Goal: Check status: Check status

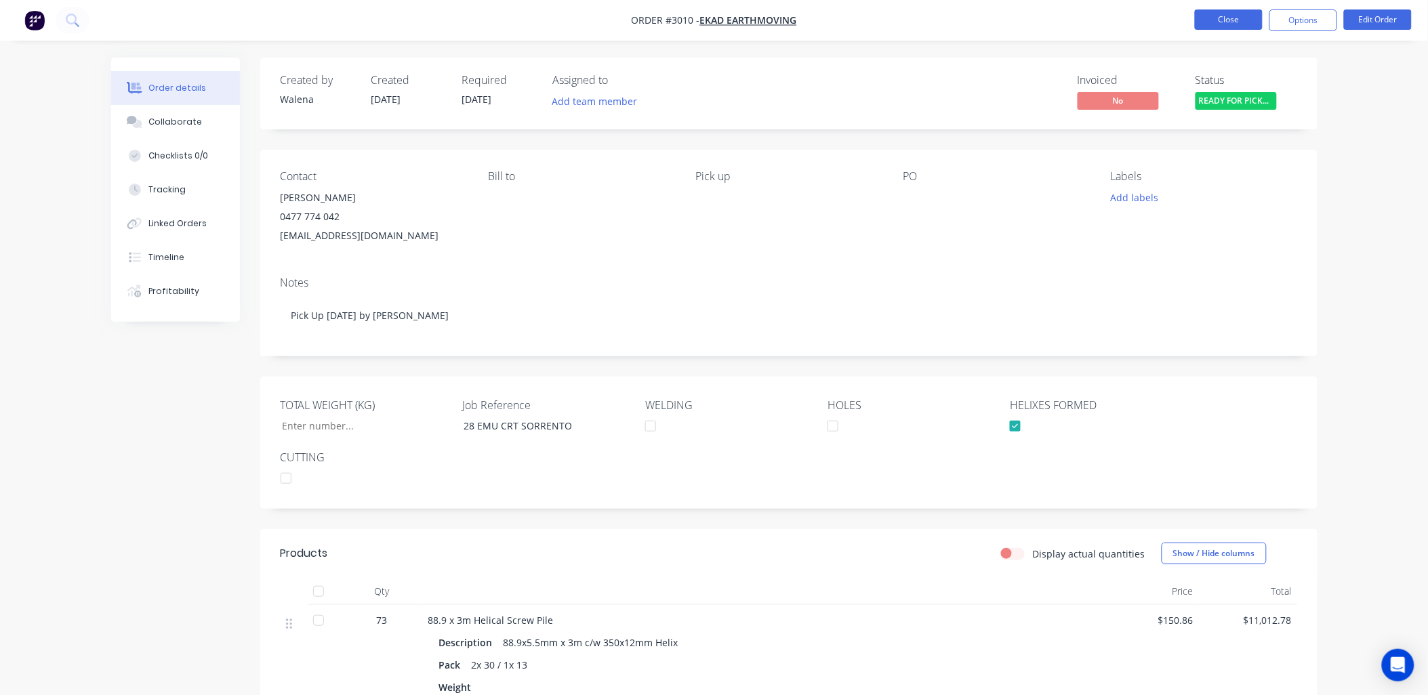
click at [1238, 14] on button "Close" at bounding box center [1229, 19] width 68 height 20
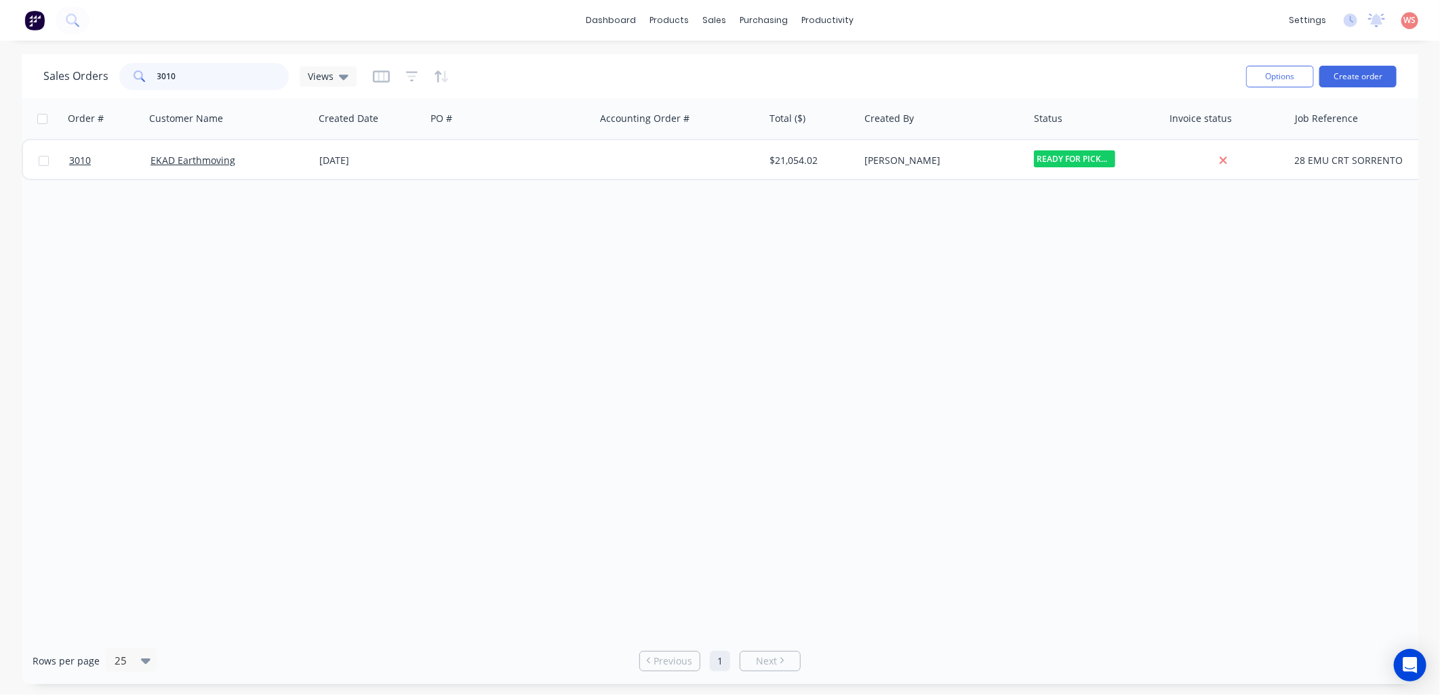
drag, startPoint x: 175, startPoint y: 79, endPoint x: 125, endPoint y: 93, distance: 51.5
click at [122, 96] on div "Sales Orders 3010 Views Options Create order" at bounding box center [720, 76] width 1396 height 44
type input "3039"
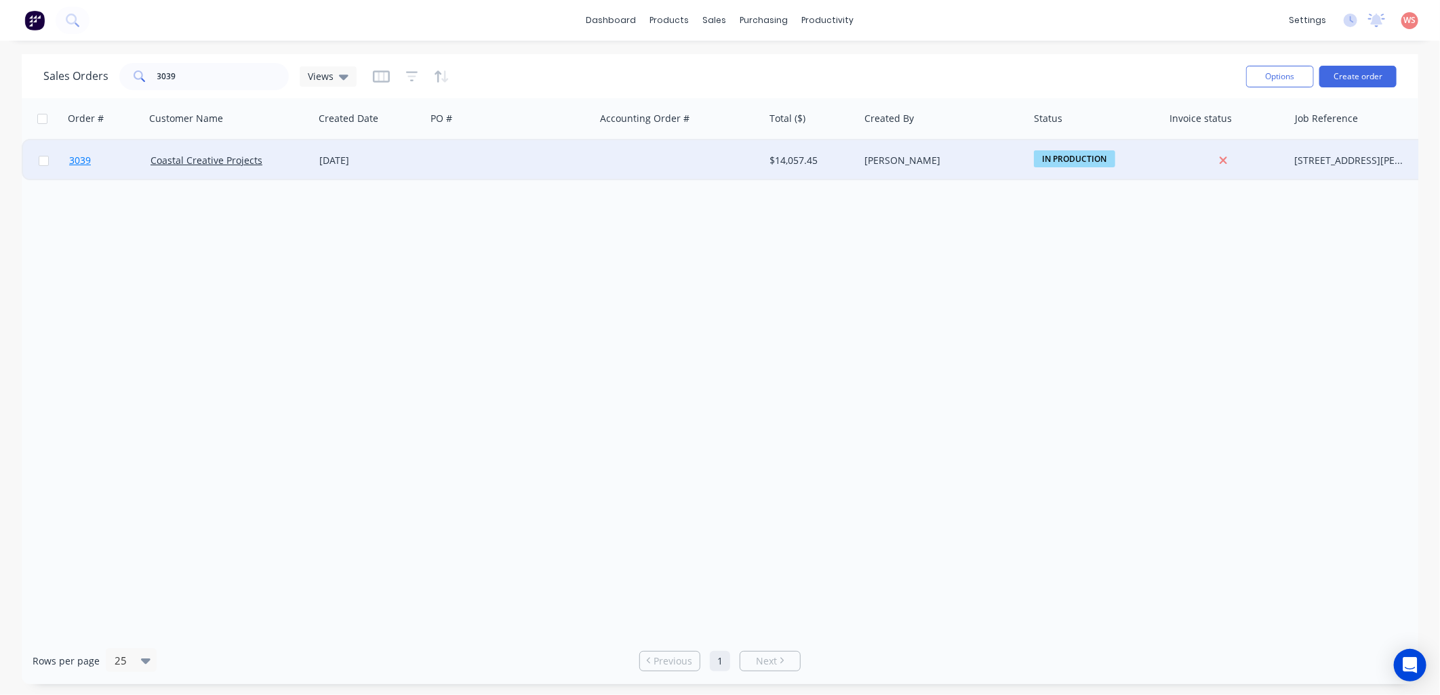
click at [79, 156] on span "3039" at bounding box center [80, 161] width 22 height 14
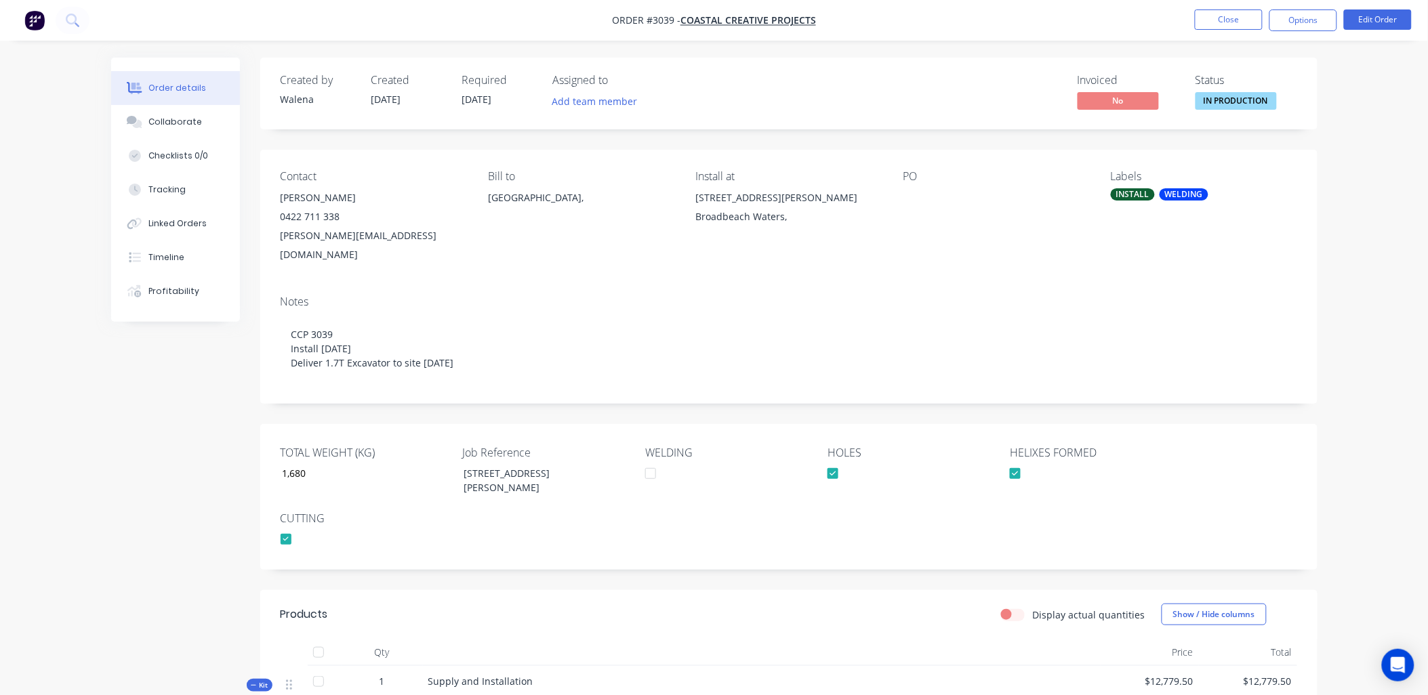
click at [1168, 198] on div "WELDING" at bounding box center [1184, 194] width 49 height 12
click at [1136, 342] on div at bounding box center [1136, 340] width 27 height 27
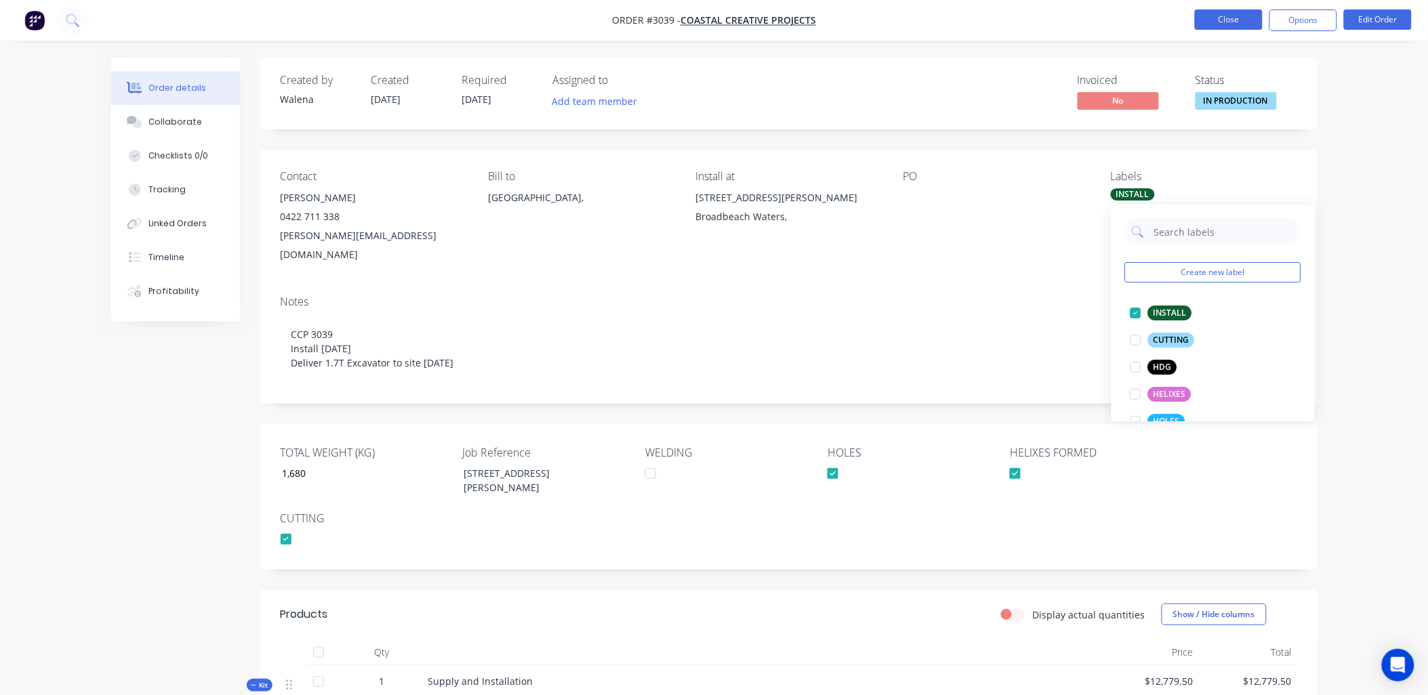
click at [1232, 22] on button "Close" at bounding box center [1229, 19] width 68 height 20
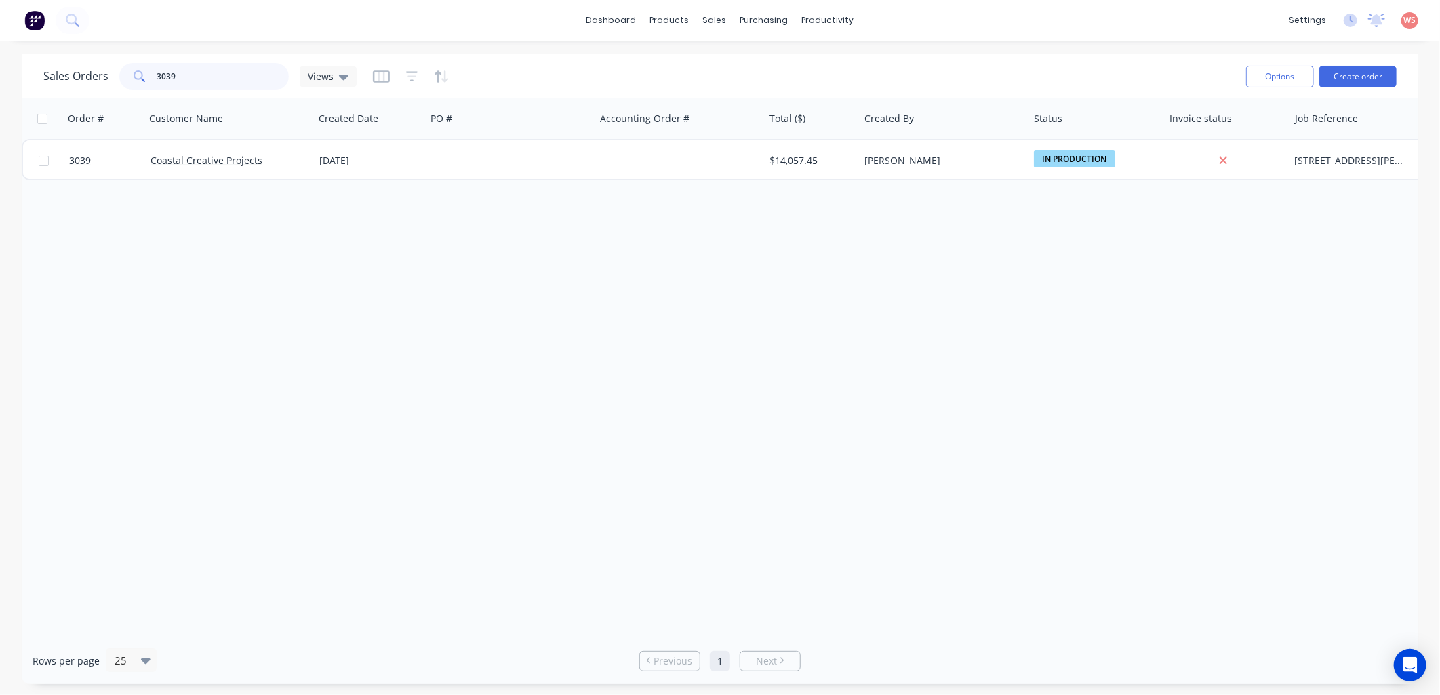
drag, startPoint x: 214, startPoint y: 79, endPoint x: 116, endPoint y: 79, distance: 97.6
click at [116, 79] on div "Sales Orders 3039 Views" at bounding box center [199, 76] width 313 height 27
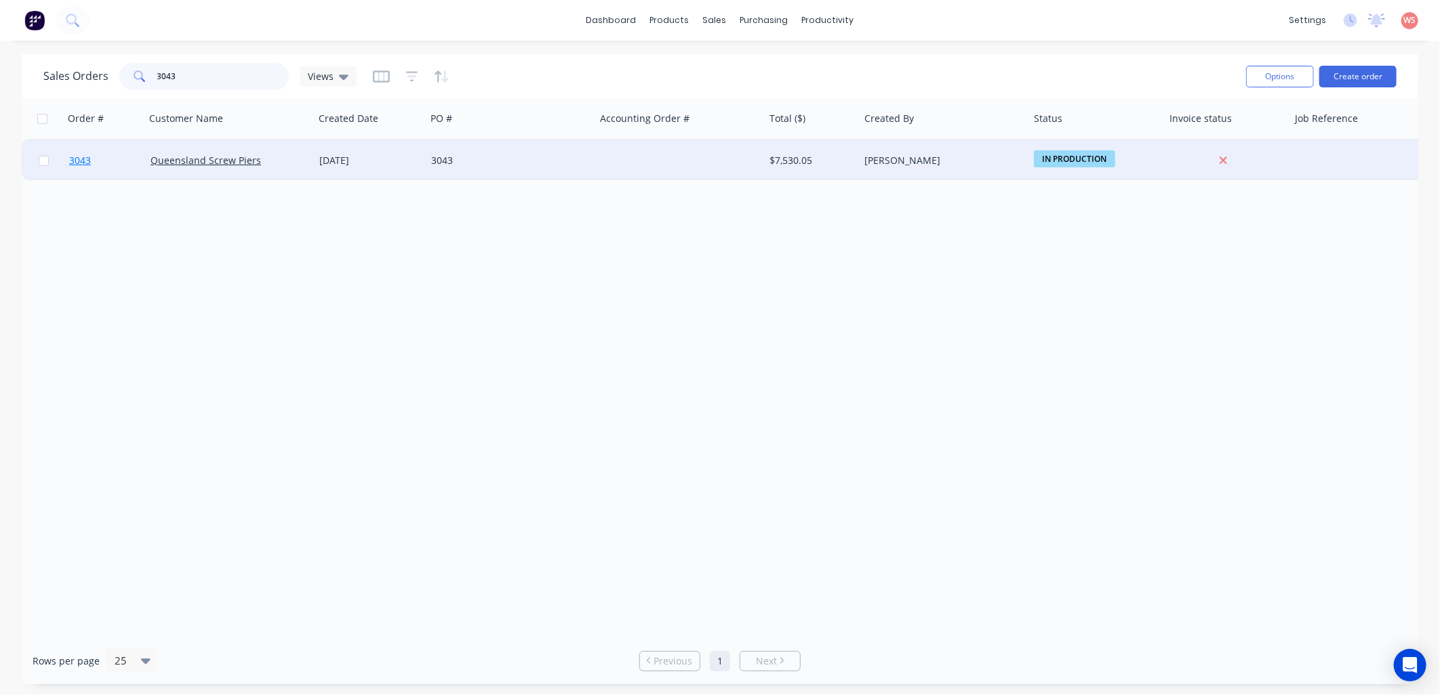
type input "3043"
click at [83, 157] on span "3043" at bounding box center [80, 161] width 22 height 14
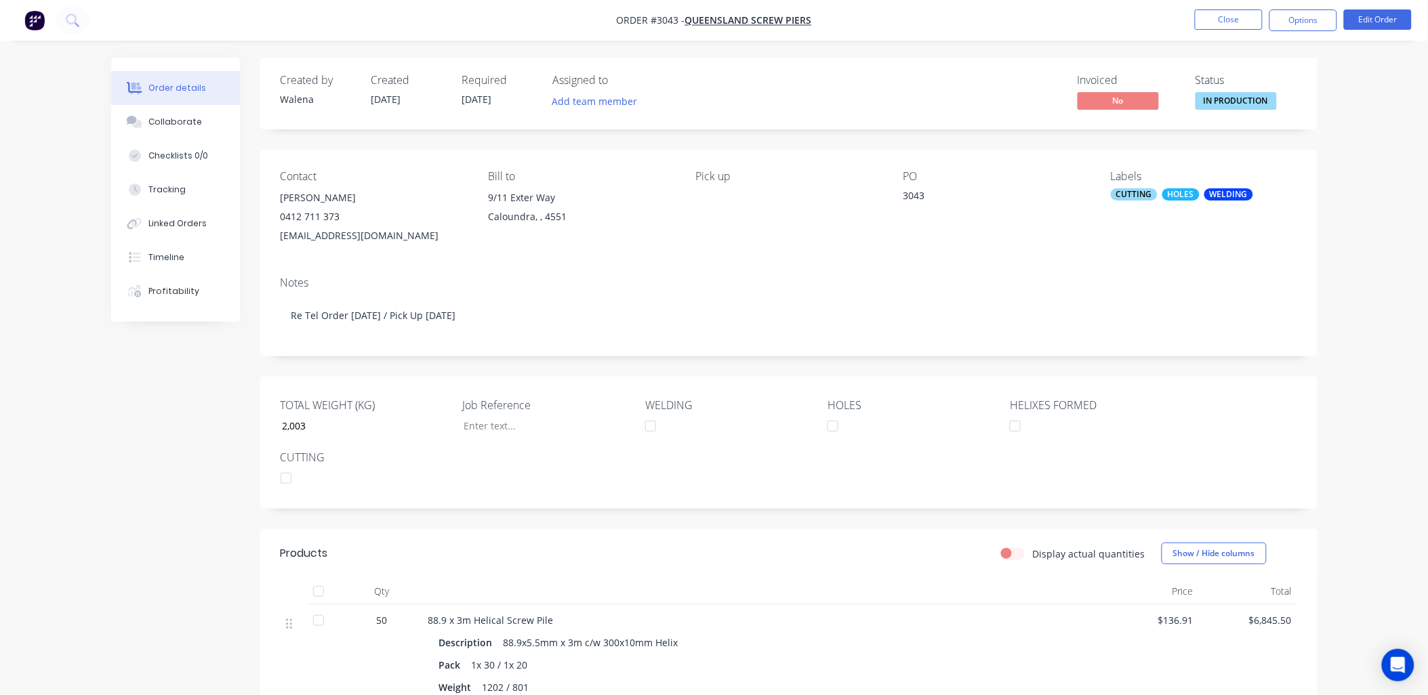
click at [1236, 194] on div "WELDING" at bounding box center [1229, 194] width 49 height 12
click at [1137, 315] on div at bounding box center [1136, 313] width 27 height 27
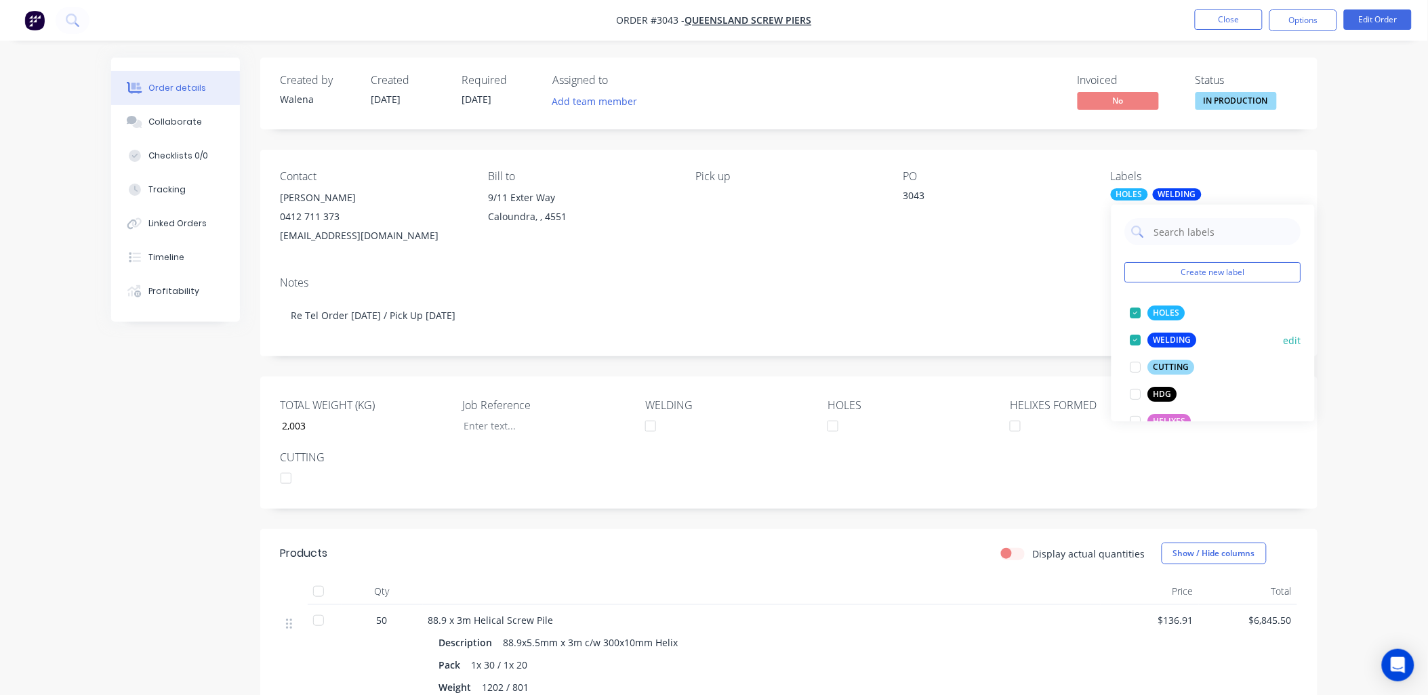
click at [1135, 344] on div at bounding box center [1136, 340] width 27 height 27
click at [1135, 313] on div at bounding box center [1136, 313] width 27 height 27
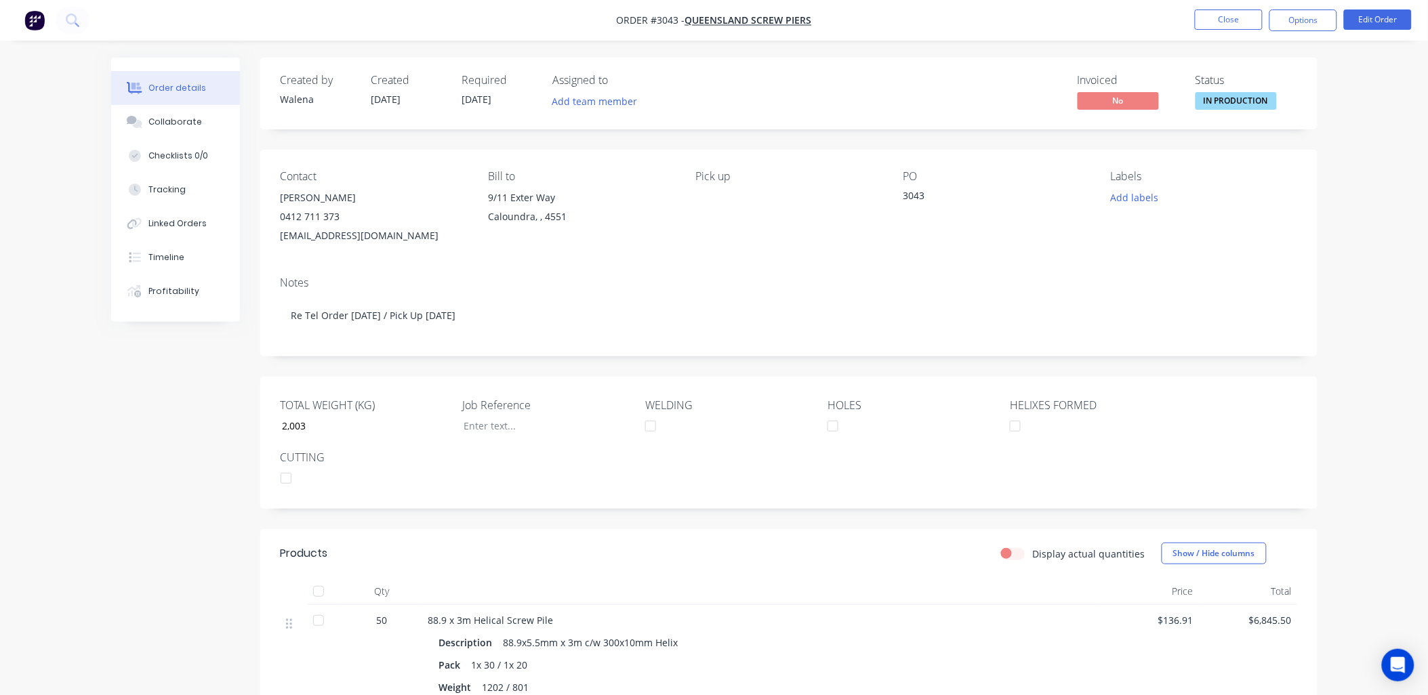
click at [914, 87] on div "Invoiced No Status IN PRODUCTION" at bounding box center [993, 93] width 609 height 39
click at [1223, 19] on button "Close" at bounding box center [1229, 19] width 68 height 20
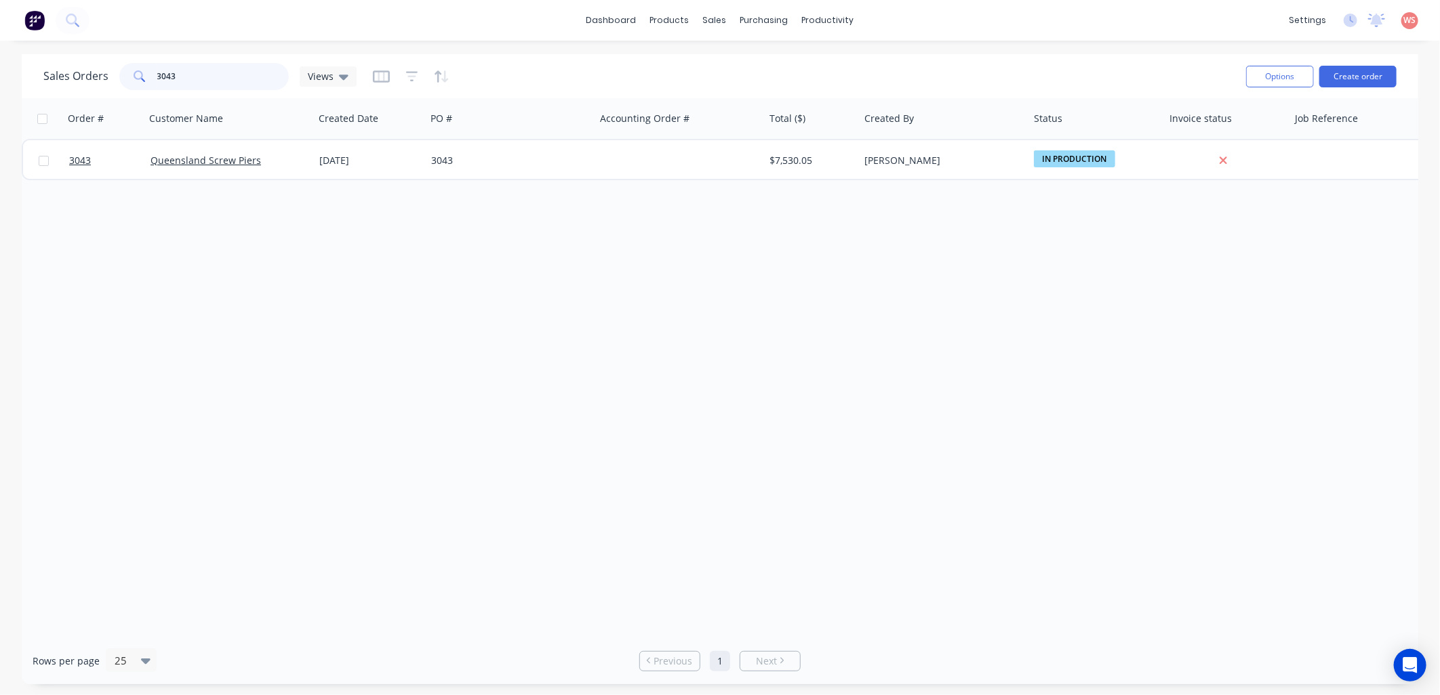
drag, startPoint x: 205, startPoint y: 71, endPoint x: 43, endPoint y: 79, distance: 162.9
click at [42, 79] on div "Sales Orders 3043 Views Options Create order" at bounding box center [720, 76] width 1396 height 44
type input "3017"
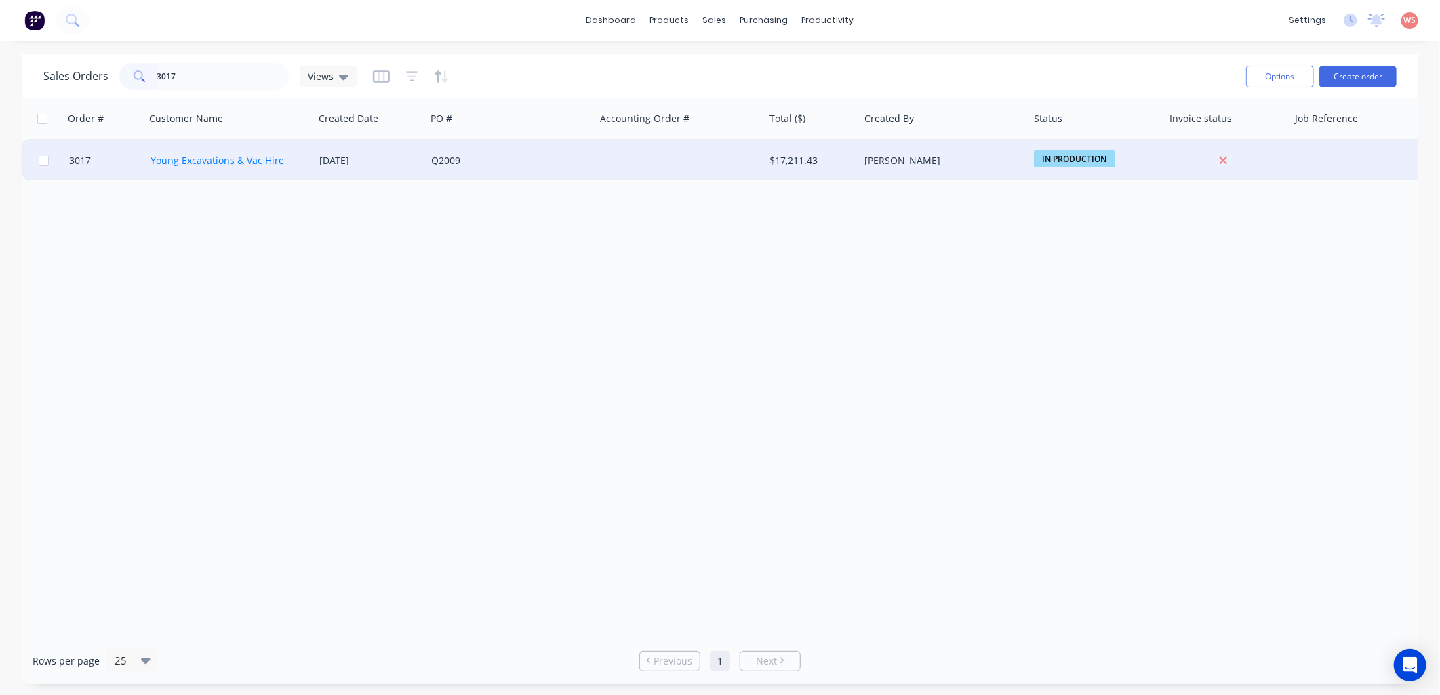
click at [267, 159] on link "Young Excavations & Vac Hire" at bounding box center [217, 160] width 134 height 13
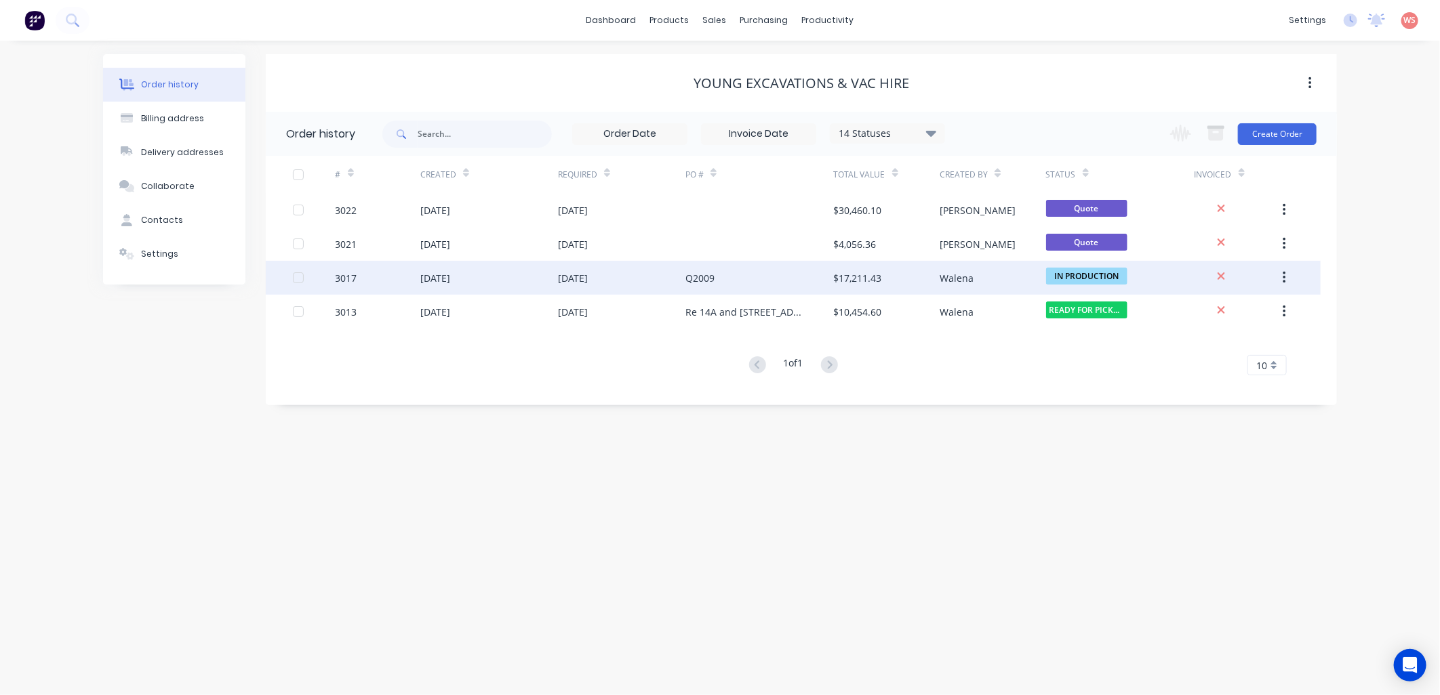
click at [342, 268] on div "3017" at bounding box center [378, 278] width 85 height 34
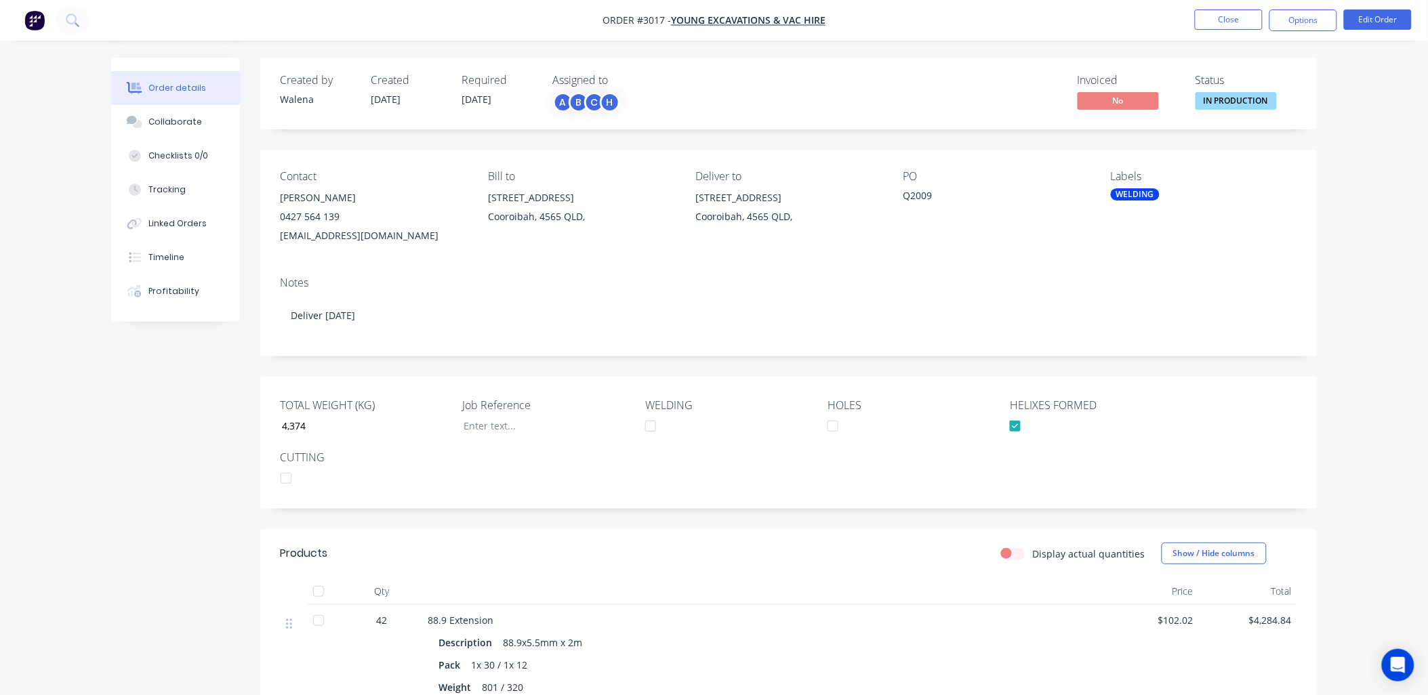
click at [1149, 192] on div "WELDING" at bounding box center [1135, 194] width 49 height 12
click at [1133, 315] on div at bounding box center [1136, 313] width 27 height 27
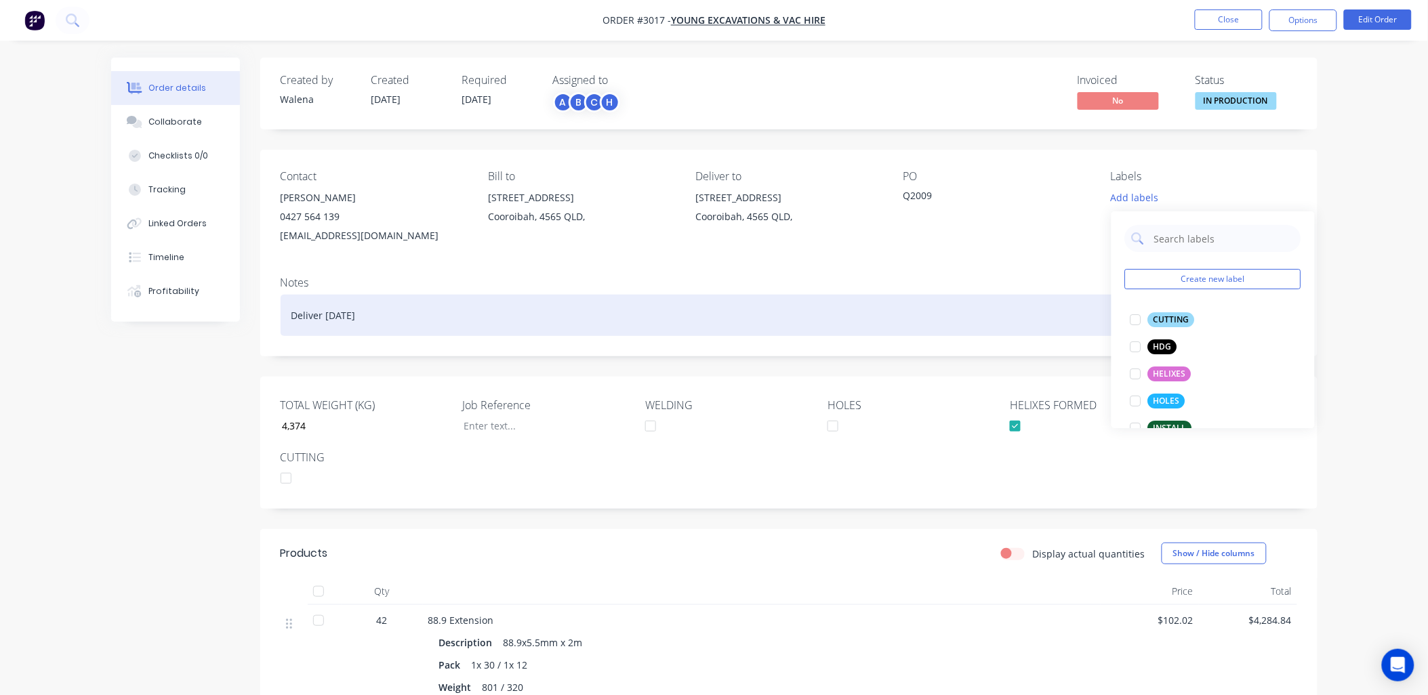
drag, startPoint x: 945, startPoint y: 302, endPoint x: 933, endPoint y: 301, distance: 11.5
click at [944, 300] on div "Deliver [DATE]" at bounding box center [789, 315] width 1017 height 41
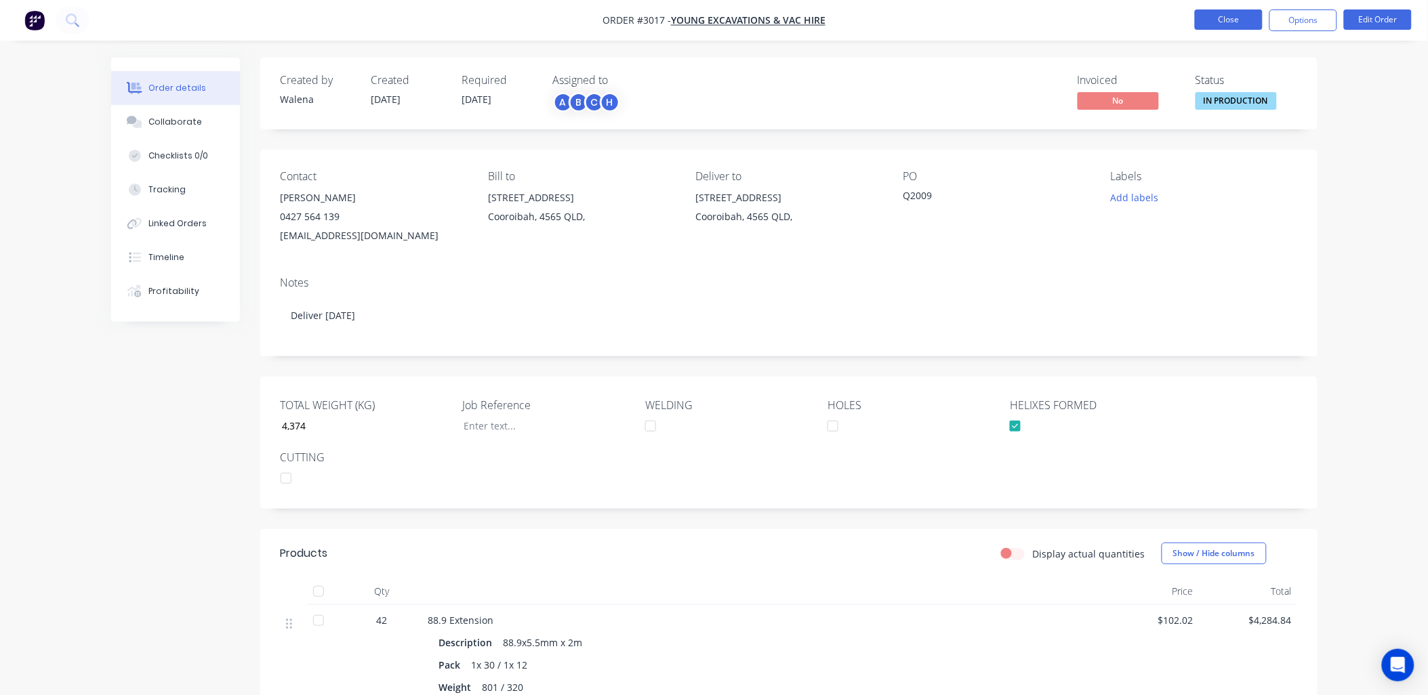
click at [1242, 24] on button "Close" at bounding box center [1229, 19] width 68 height 20
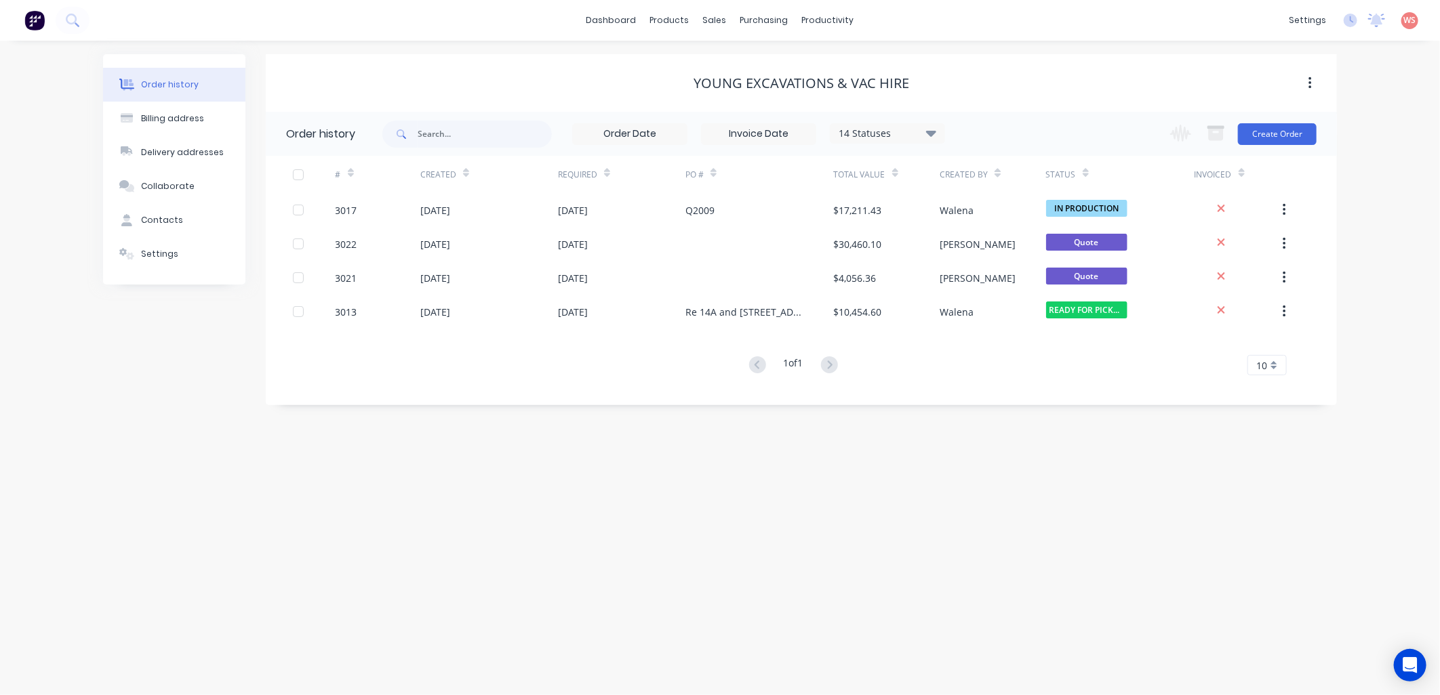
click at [1056, 564] on div "Order history Billing address Delivery addresses Collaborate Contacts Settings …" at bounding box center [720, 368] width 1440 height 655
click at [452, 125] on input "text" at bounding box center [485, 134] width 134 height 27
type input "3012"
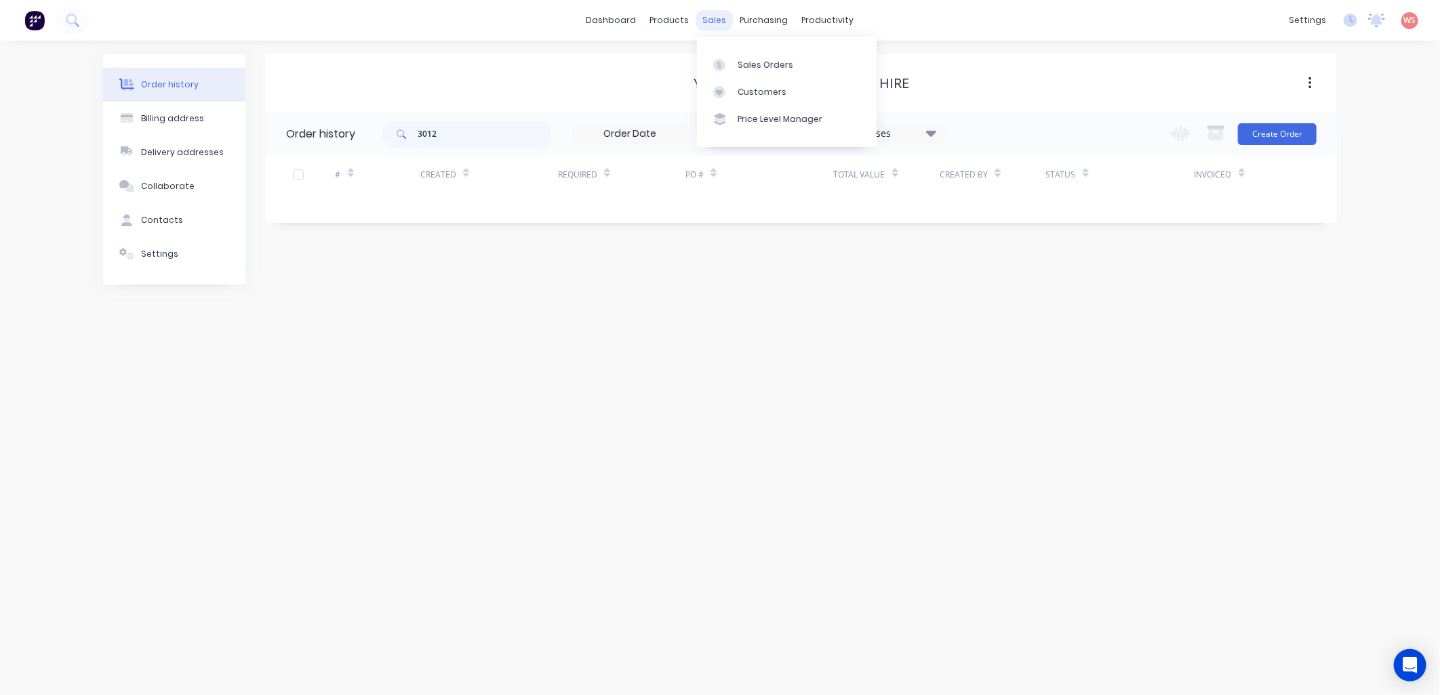
click at [714, 17] on div "sales" at bounding box center [714, 20] width 37 height 20
click at [748, 63] on div "Sales Orders" at bounding box center [765, 65] width 56 height 12
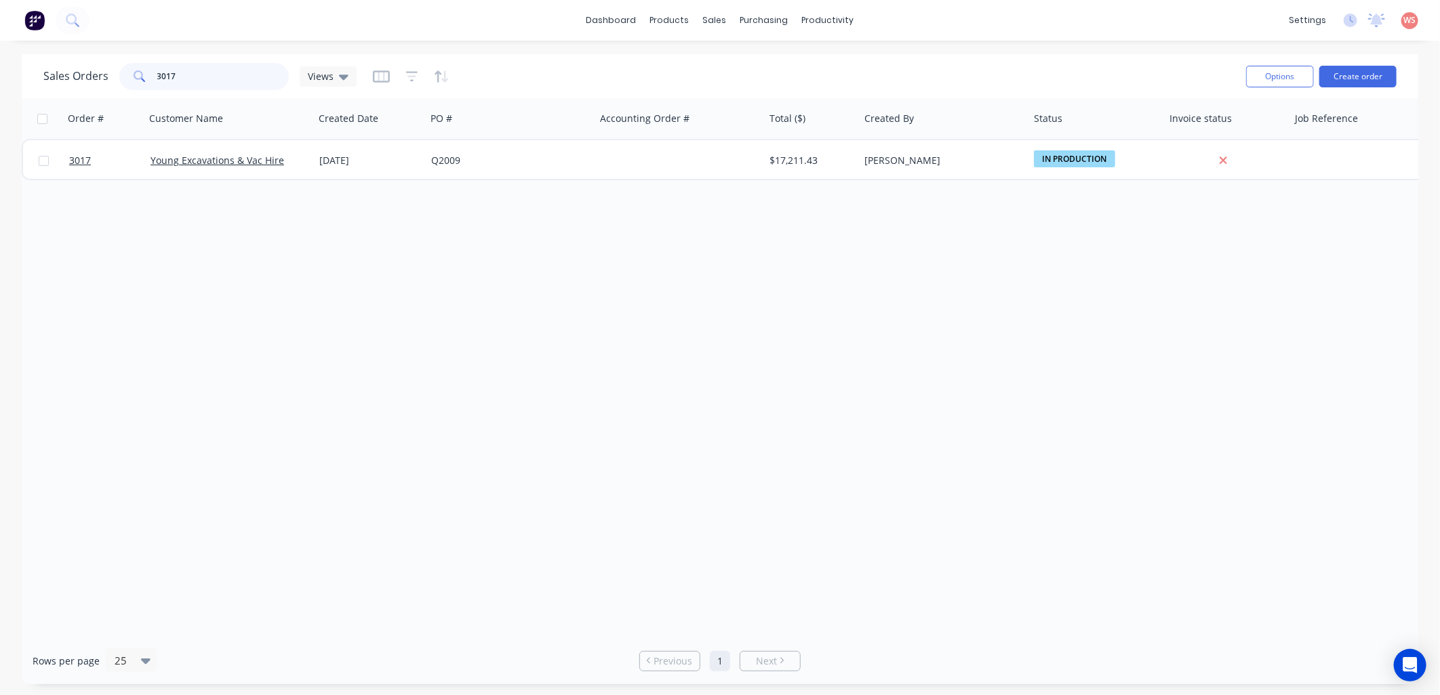
drag, startPoint x: 211, startPoint y: 73, endPoint x: 126, endPoint y: 88, distance: 86.2
click at [126, 88] on div "3017" at bounding box center [203, 76] width 169 height 27
type input "2"
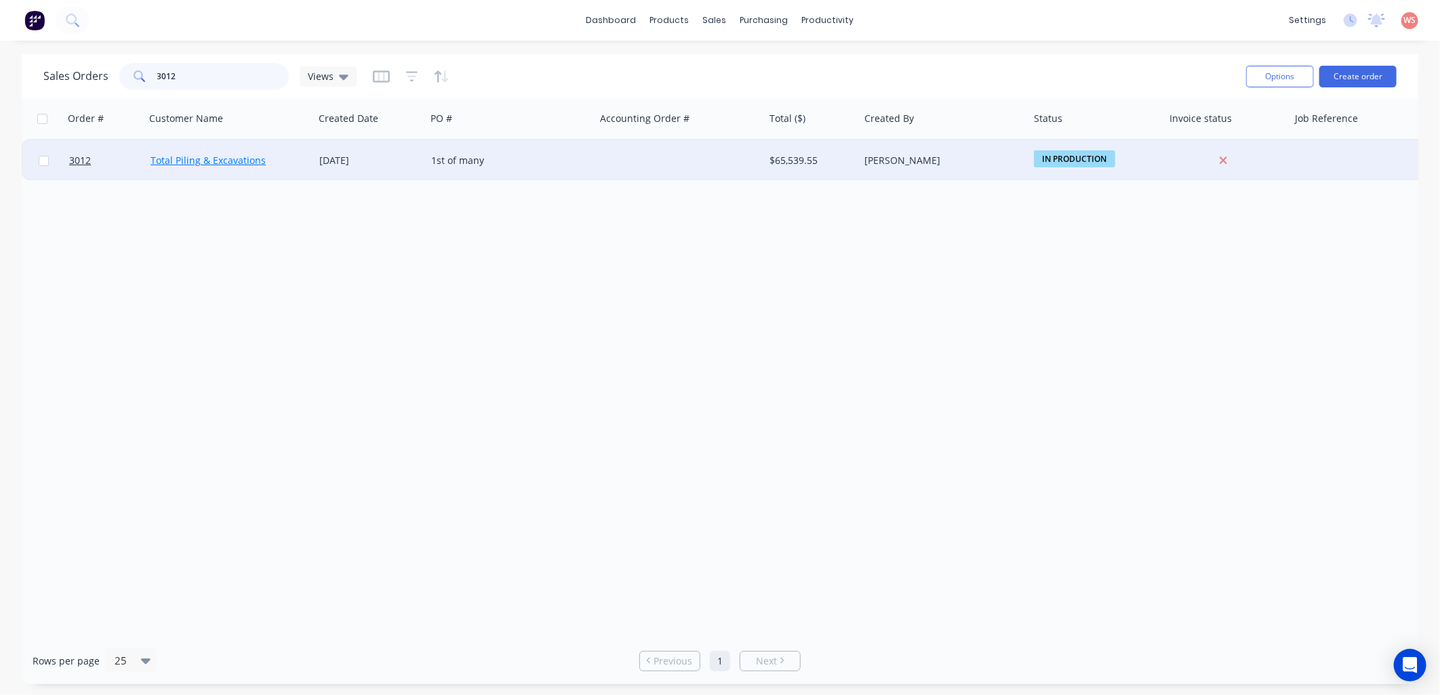
type input "3012"
click at [244, 157] on link "Total Piling & Excavations" at bounding box center [207, 160] width 115 height 13
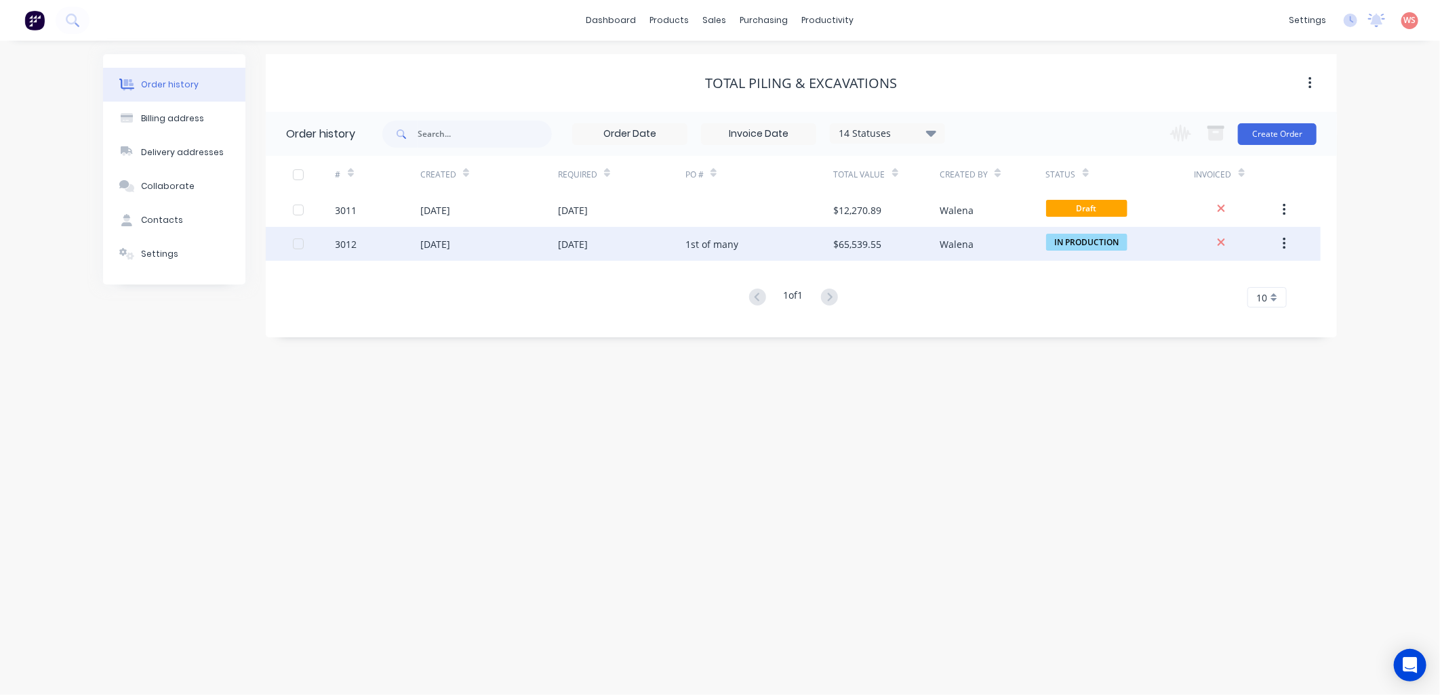
click at [339, 241] on div "3012" at bounding box center [347, 244] width 22 height 14
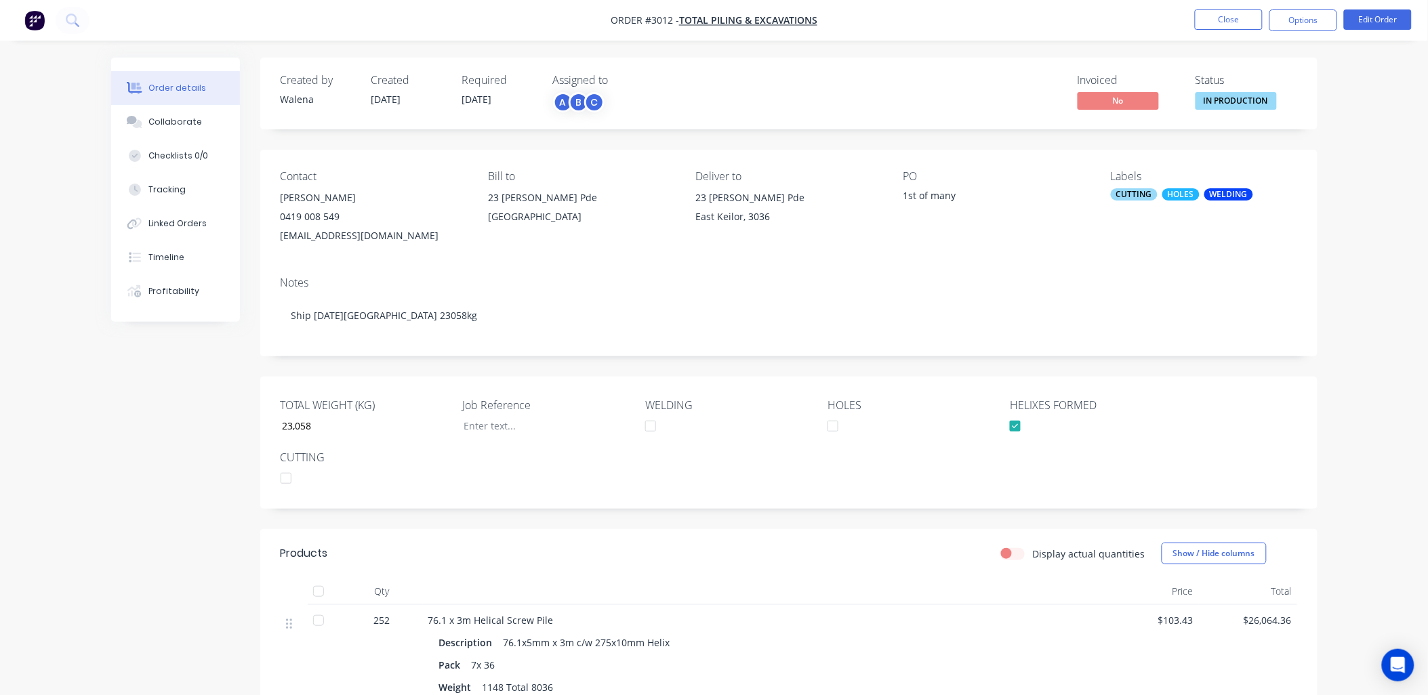
click at [1131, 195] on div "CUTTING" at bounding box center [1134, 194] width 47 height 12
click at [1136, 313] on div at bounding box center [1136, 313] width 27 height 27
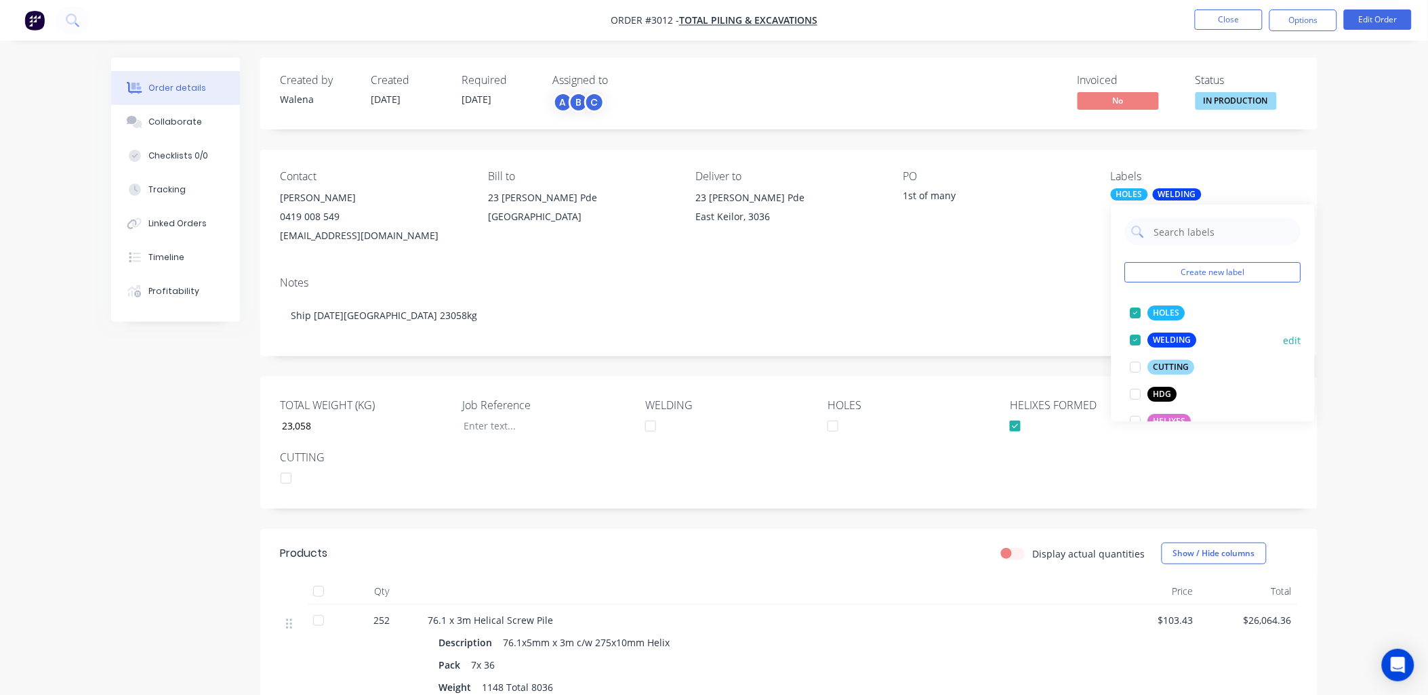
click at [1137, 341] on div at bounding box center [1136, 340] width 27 height 27
click at [1135, 312] on div at bounding box center [1136, 313] width 27 height 27
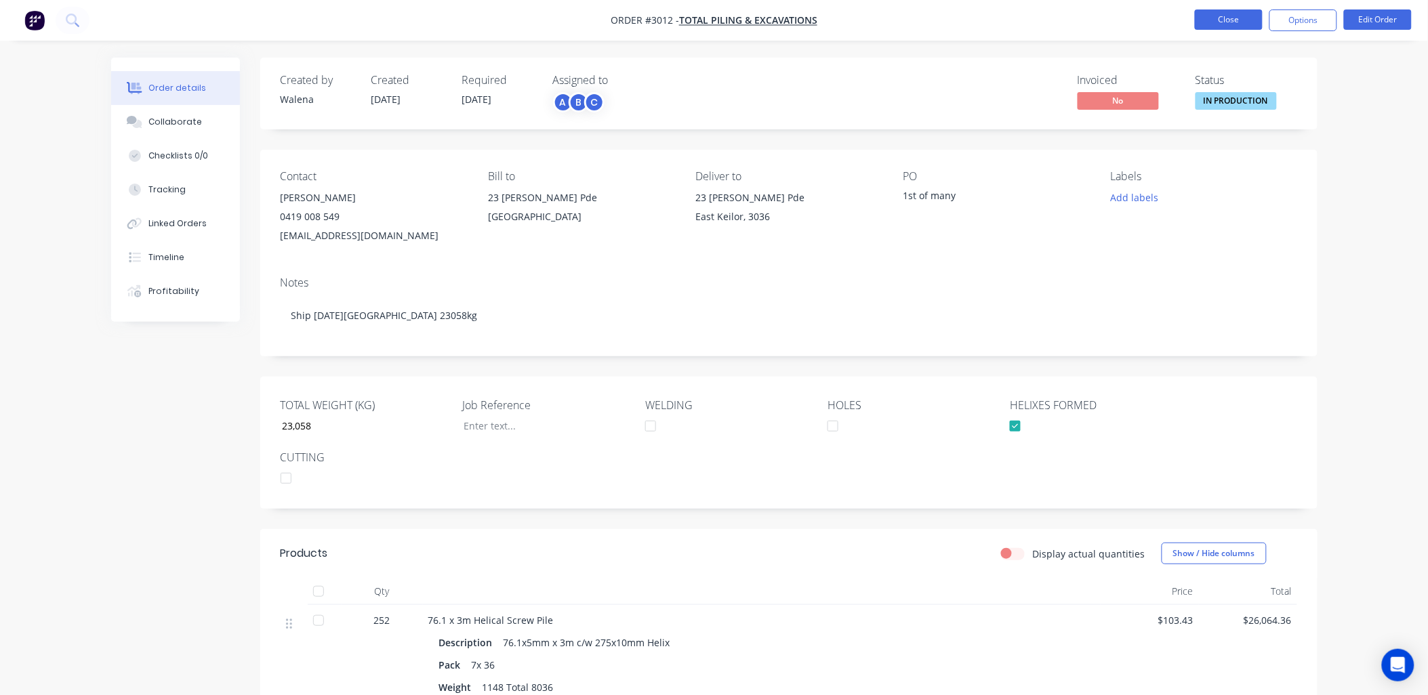
click at [1217, 15] on button "Close" at bounding box center [1229, 19] width 68 height 20
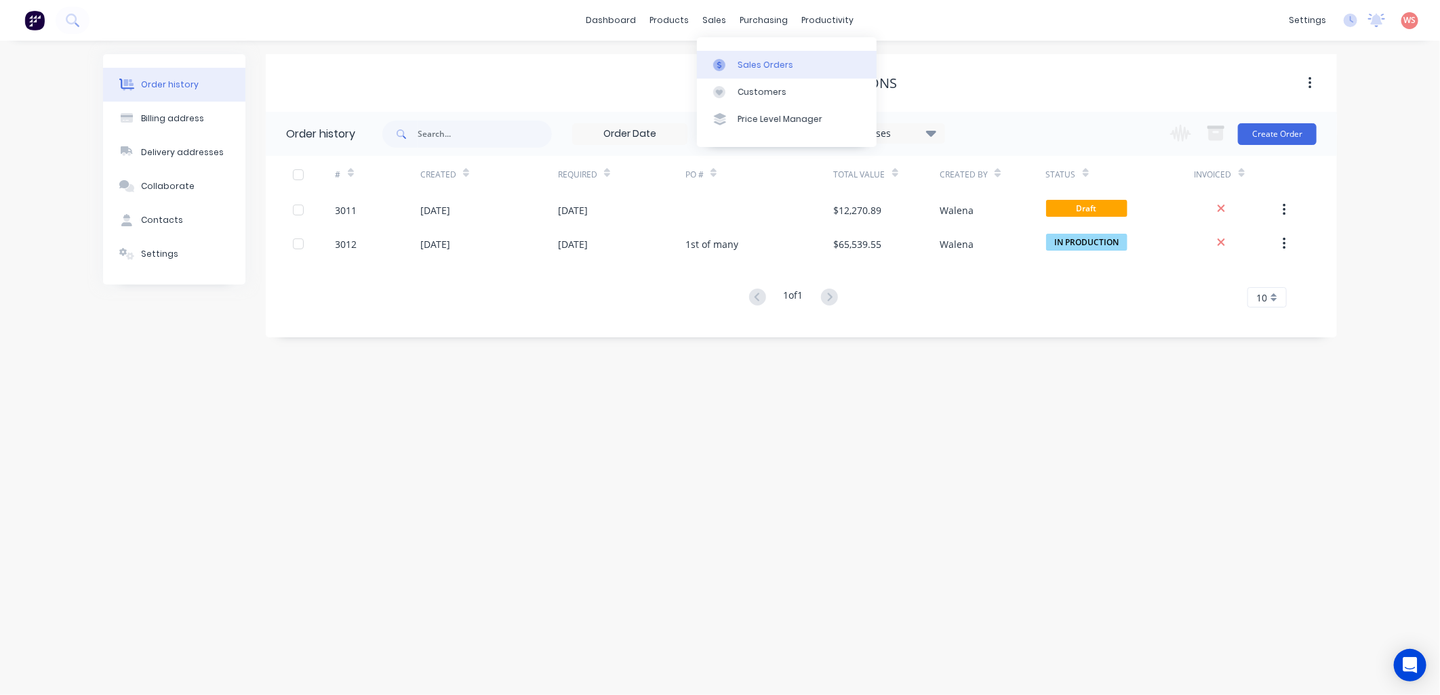
click at [747, 56] on link "Sales Orders" at bounding box center [787, 64] width 180 height 27
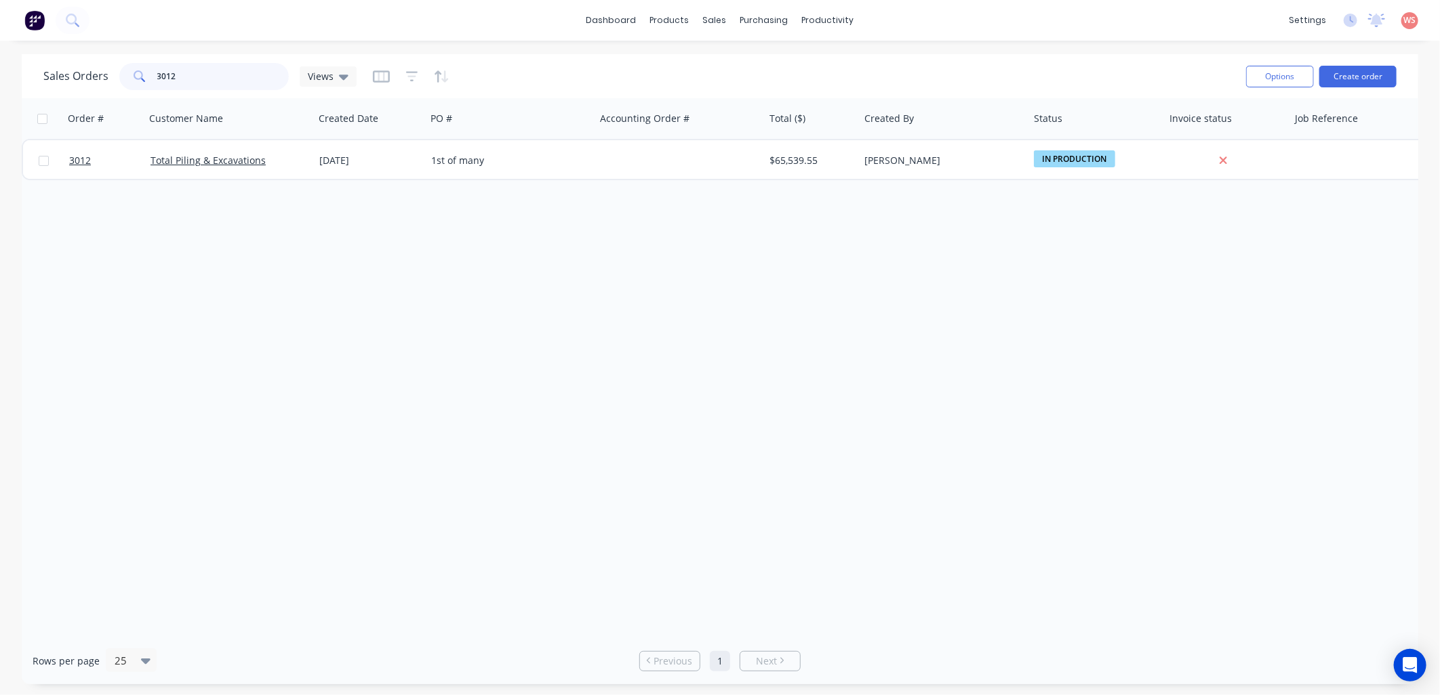
drag, startPoint x: 201, startPoint y: 80, endPoint x: 0, endPoint y: 43, distance: 204.7
click at [8, 50] on div "dashboard products sales purchasing productivity dashboard products Product Cat…" at bounding box center [720, 347] width 1440 height 695
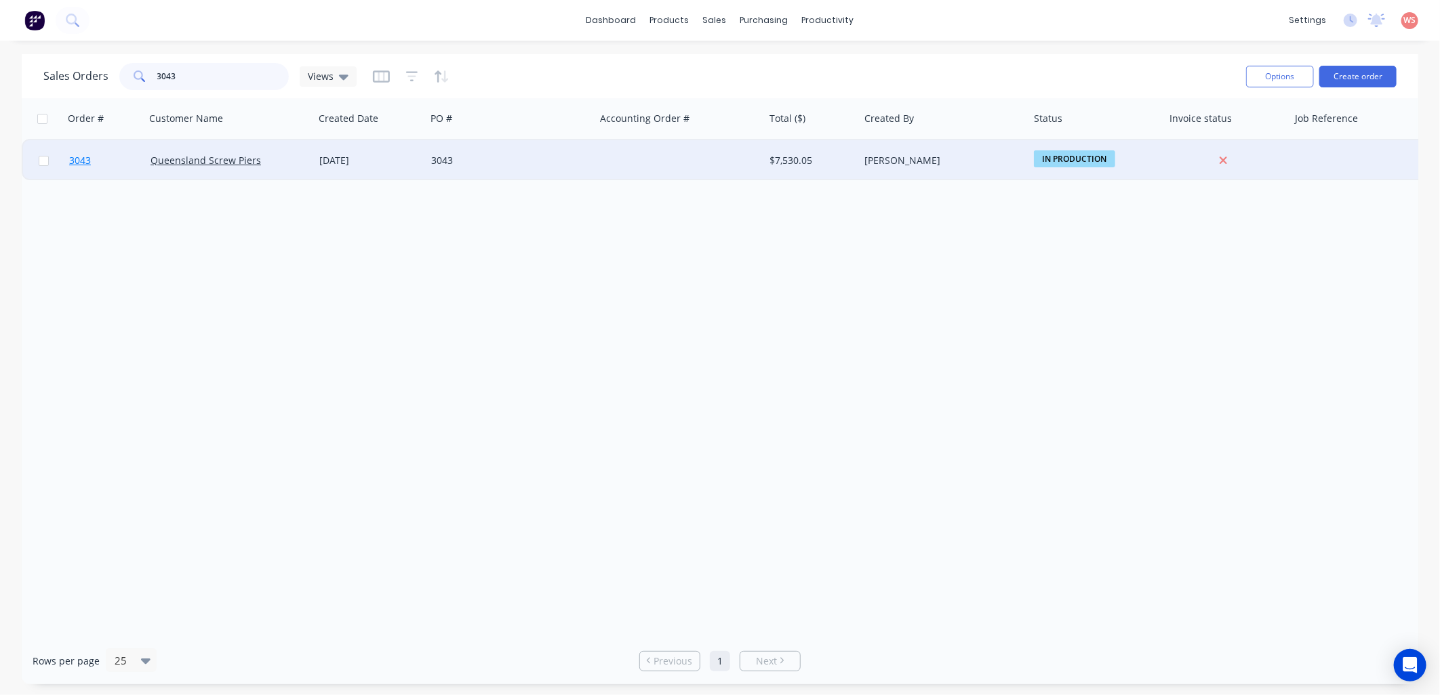
type input "3043"
click at [82, 157] on span "3043" at bounding box center [80, 161] width 22 height 14
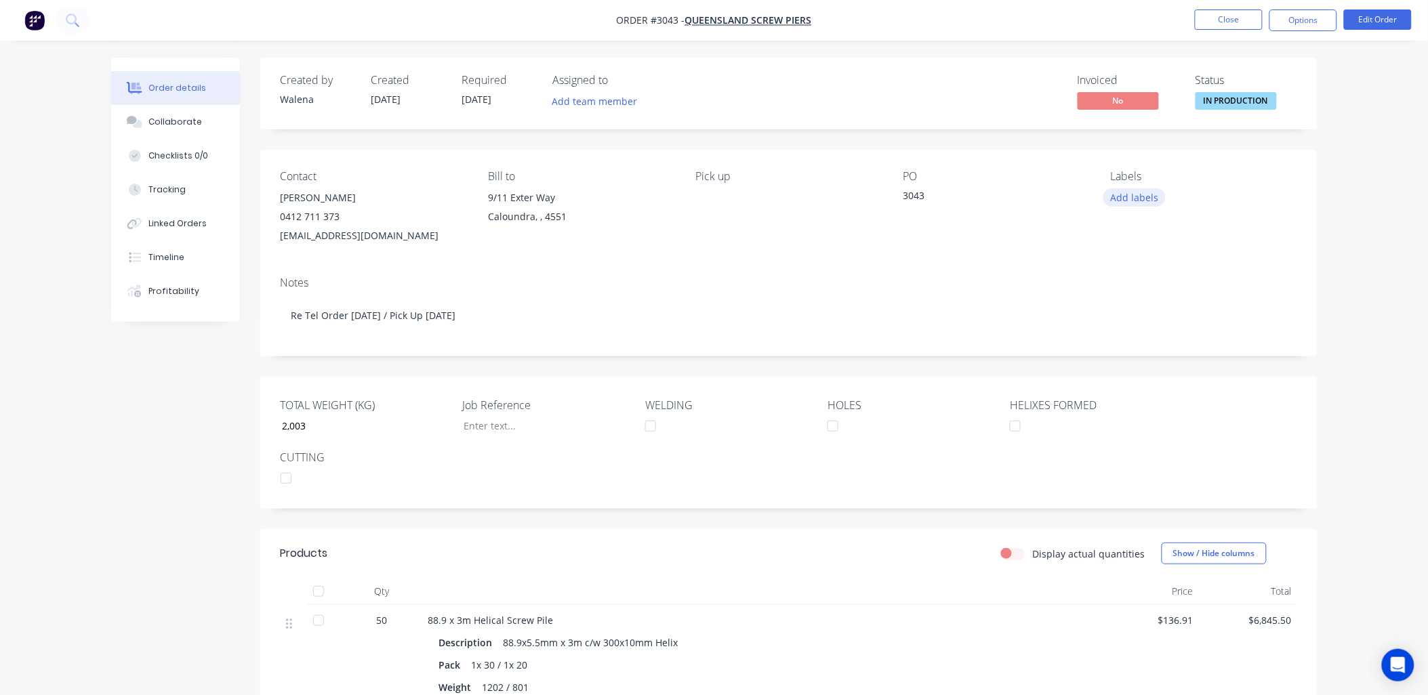
click at [1142, 190] on button "Add labels" at bounding box center [1135, 197] width 62 height 18
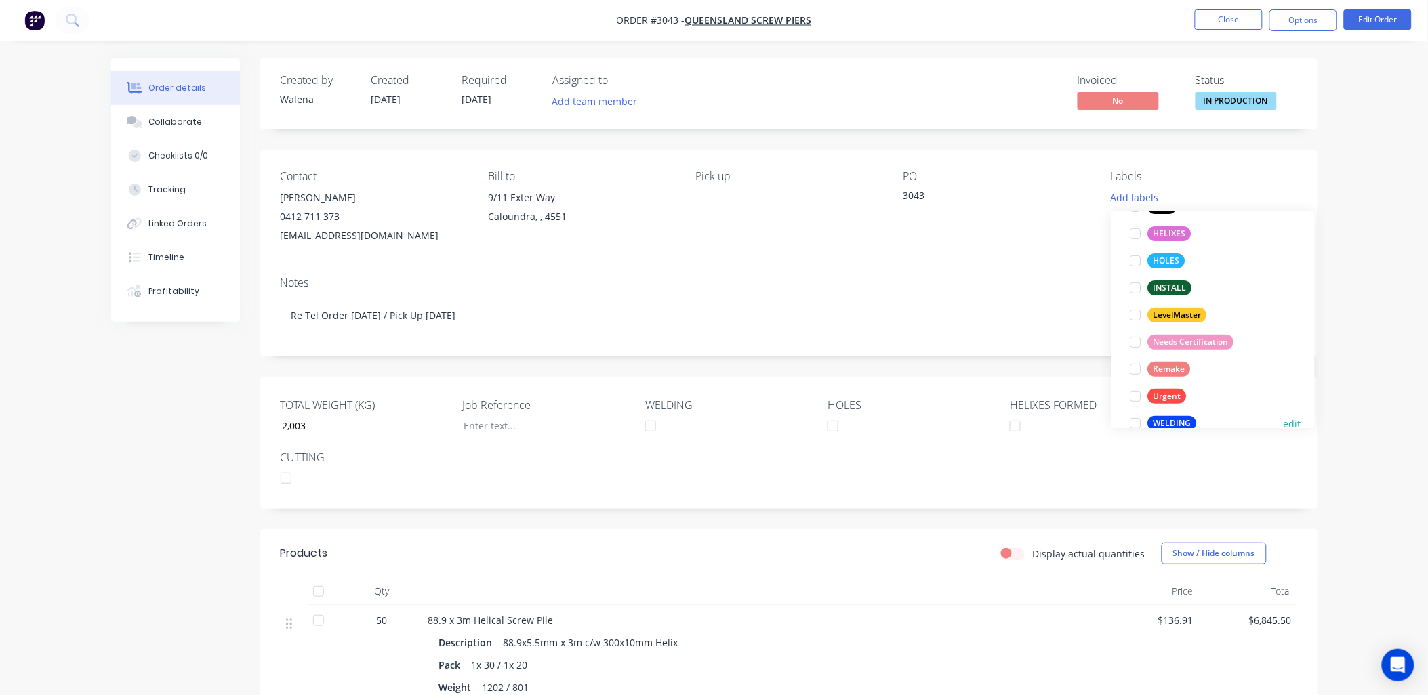
scroll to position [163, 0]
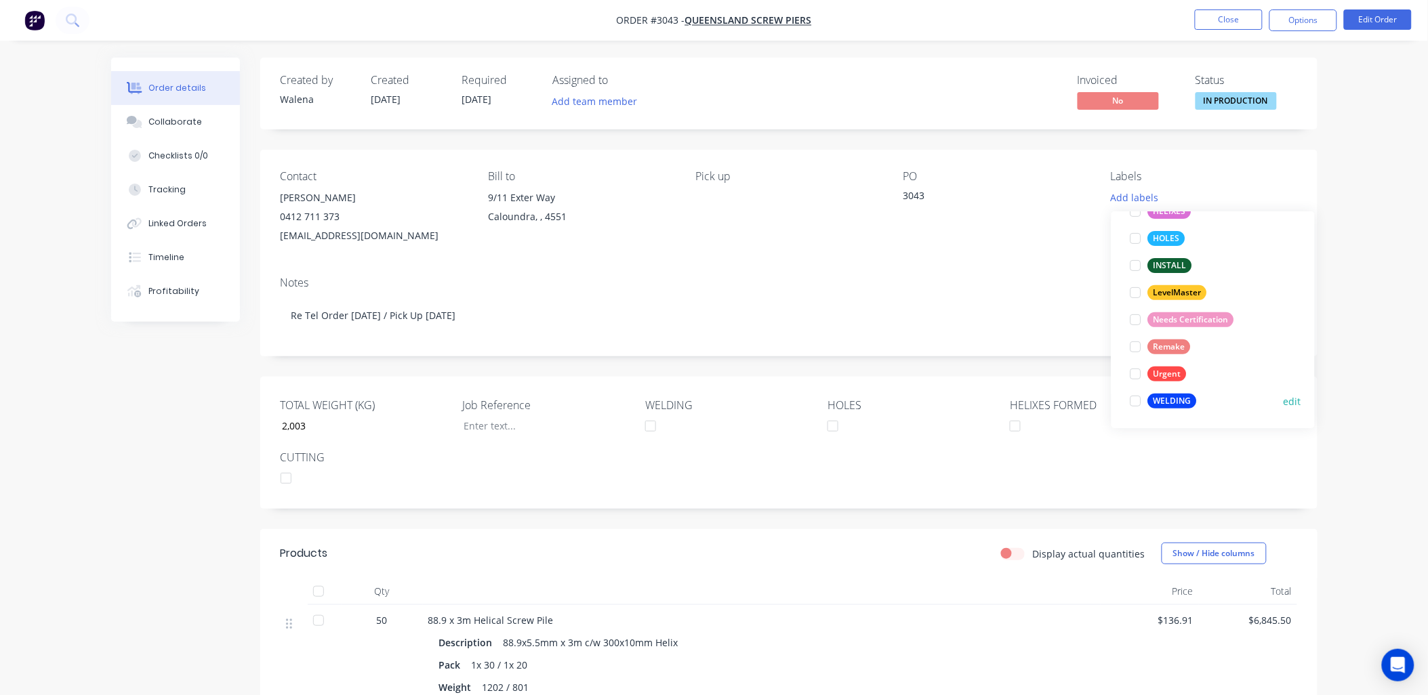
click at [1137, 401] on div at bounding box center [1136, 401] width 27 height 27
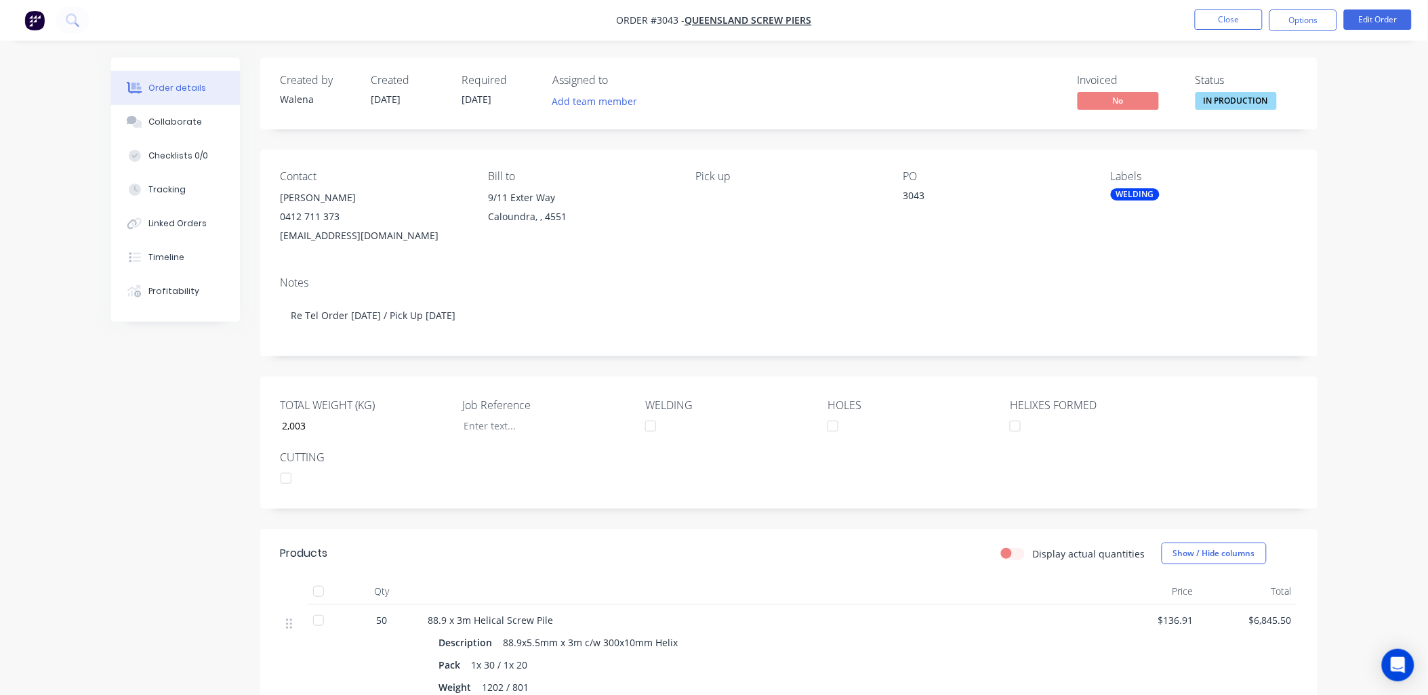
click at [829, 234] on div "Pick up" at bounding box center [788, 207] width 186 height 75
click at [1217, 24] on button "Close" at bounding box center [1229, 19] width 68 height 20
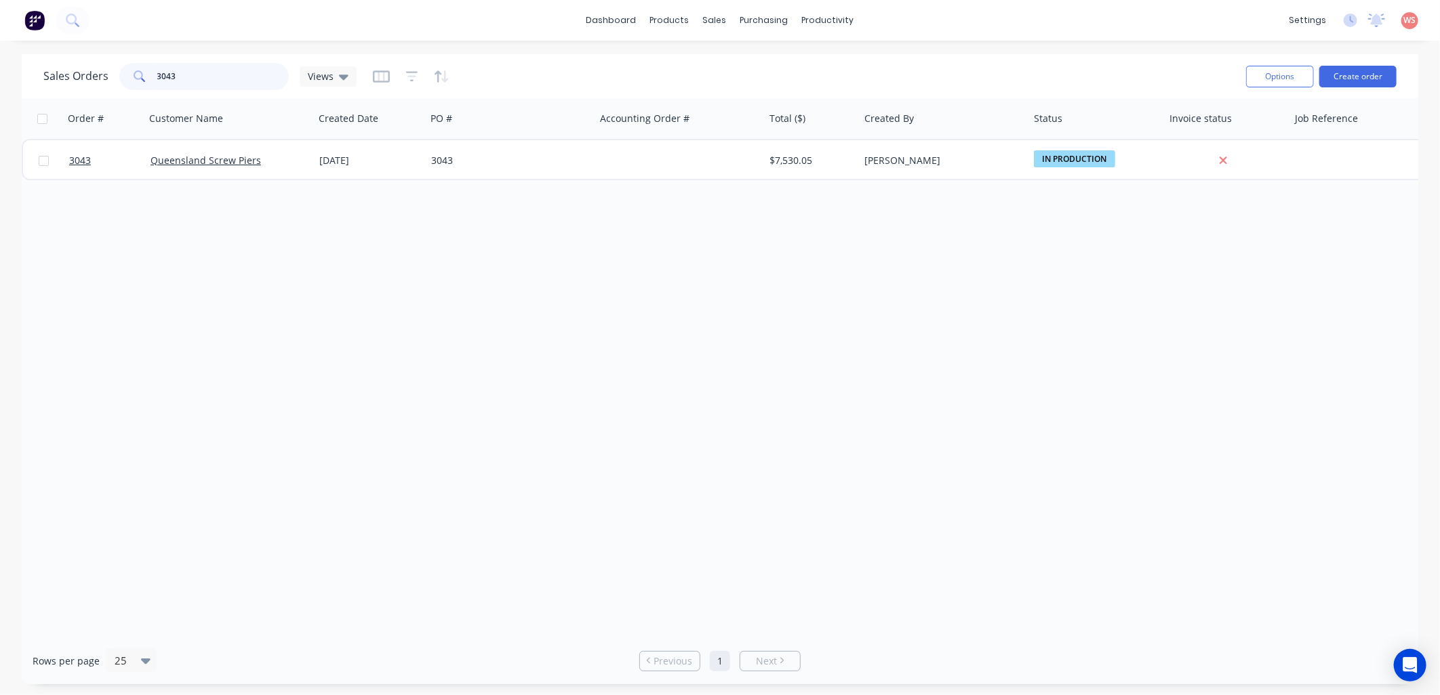
drag, startPoint x: 125, startPoint y: 64, endPoint x: 43, endPoint y: 66, distance: 81.4
click at [123, 63] on div "3043" at bounding box center [203, 76] width 169 height 27
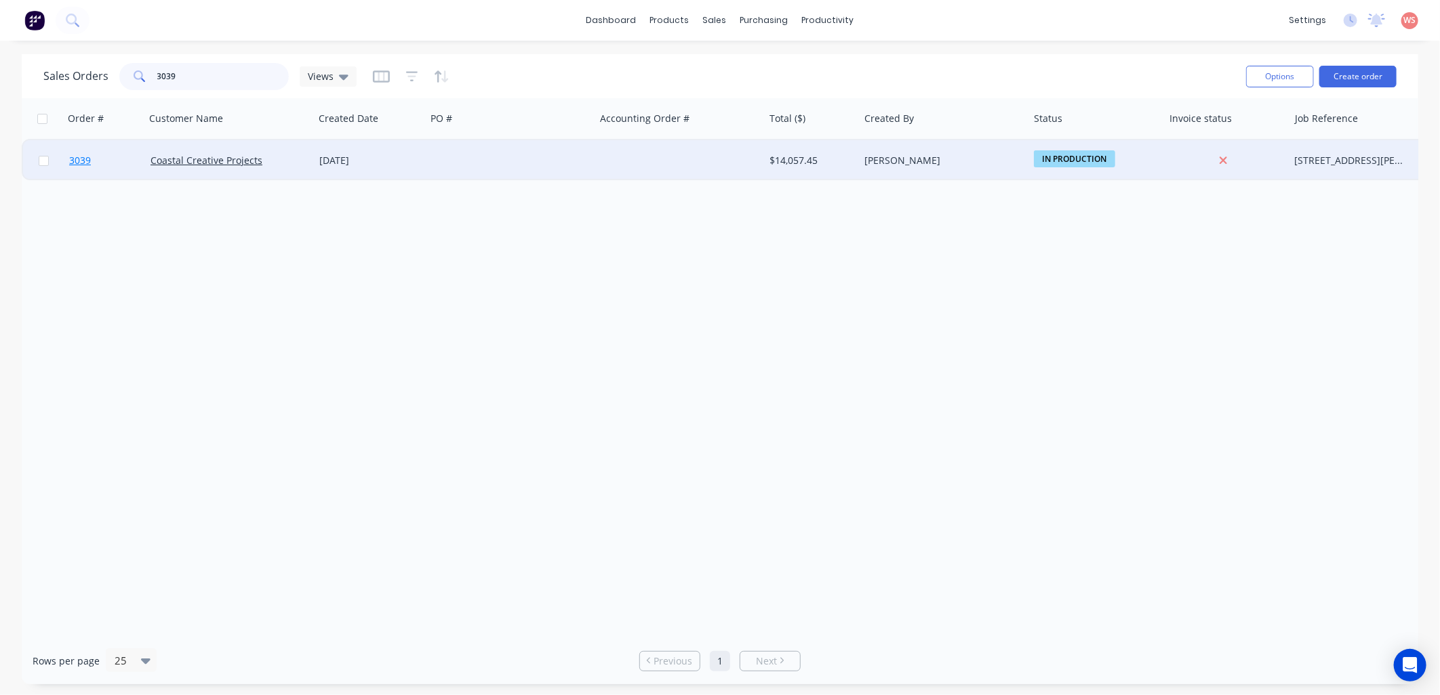
type input "3039"
click at [72, 157] on span "3039" at bounding box center [80, 161] width 22 height 14
